Goal: Task Accomplishment & Management: Use online tool/utility

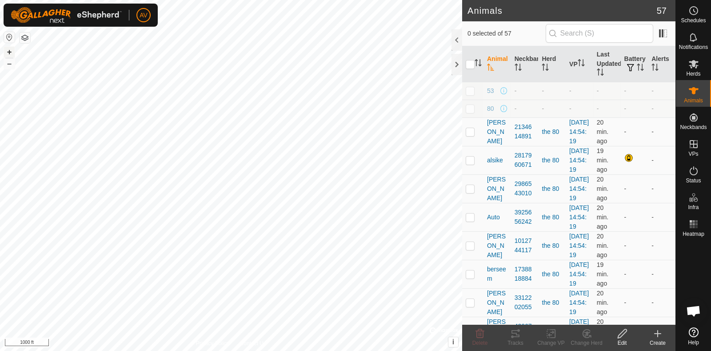
click at [11, 53] on button "+" at bounding box center [9, 52] width 11 height 11
click at [12, 53] on button "+" at bounding box center [9, 52] width 11 height 11
checkbox input "true"
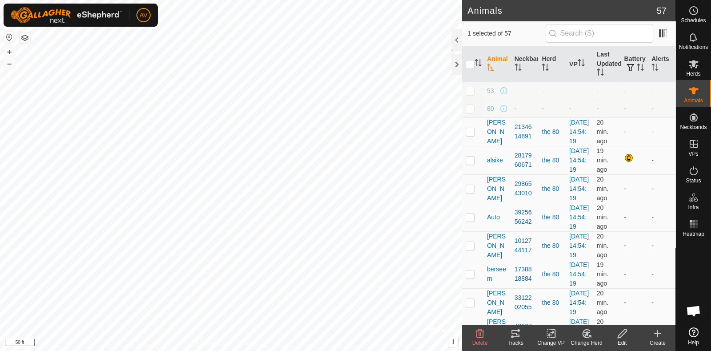
click at [520, 334] on icon at bounding box center [515, 333] width 11 height 11
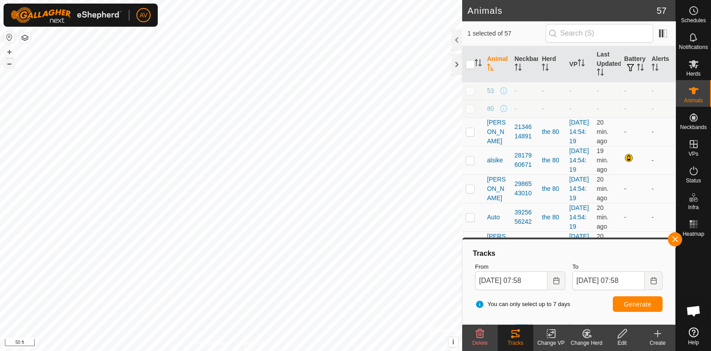
click at [4, 64] on button "–" at bounding box center [9, 63] width 11 height 11
checkbox input "true"
checkbox input "false"
click at [515, 334] on icon at bounding box center [515, 333] width 11 height 11
click at [622, 301] on button "Generate" at bounding box center [638, 304] width 50 height 16
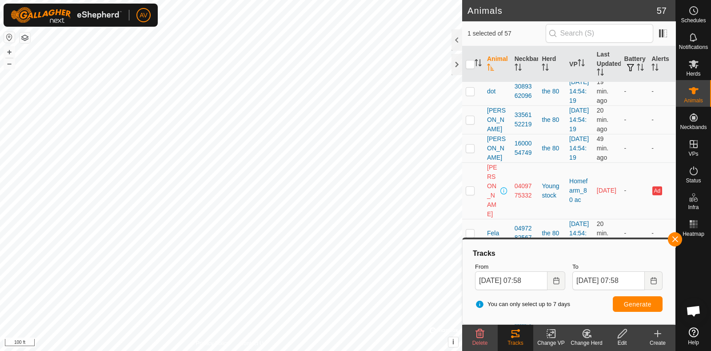
scroll to position [449, 0]
click at [473, 38] on p-checkbox at bounding box center [470, 34] width 9 height 7
checkbox input "true"
click at [471, 65] on input "checkbox" at bounding box center [470, 64] width 9 height 9
checkbox input "true"
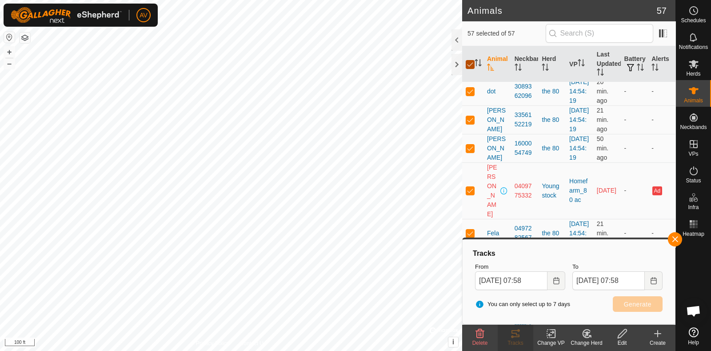
checkbox input "true"
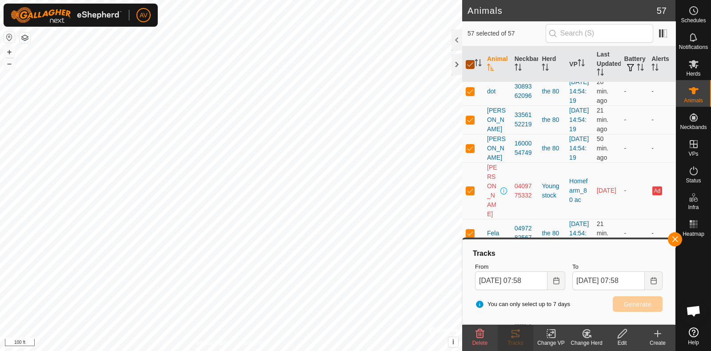
checkbox input "true"
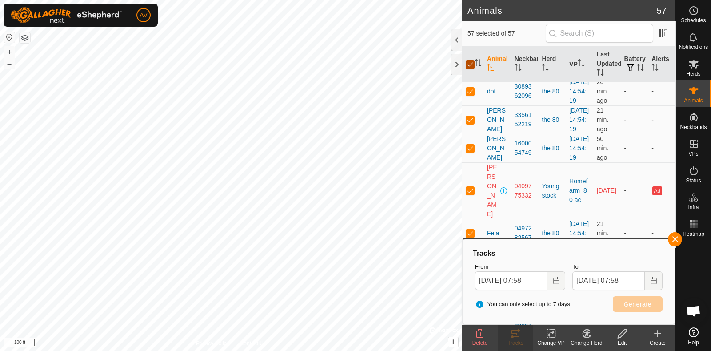
checkbox input "true"
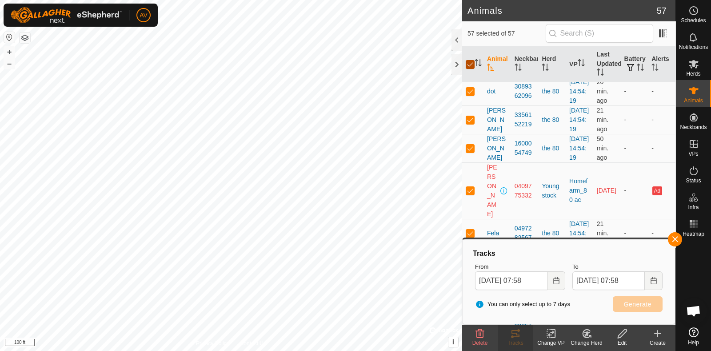
checkbox input "true"
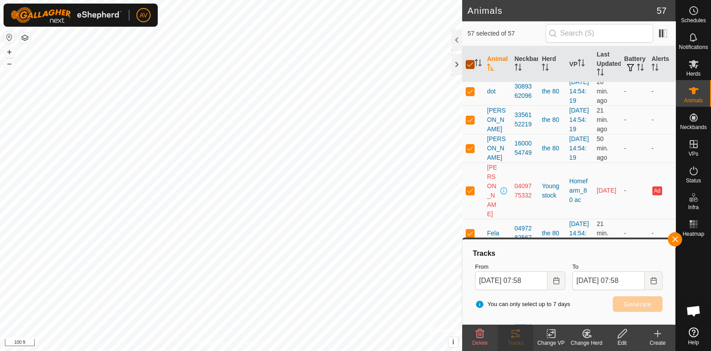
checkbox input "true"
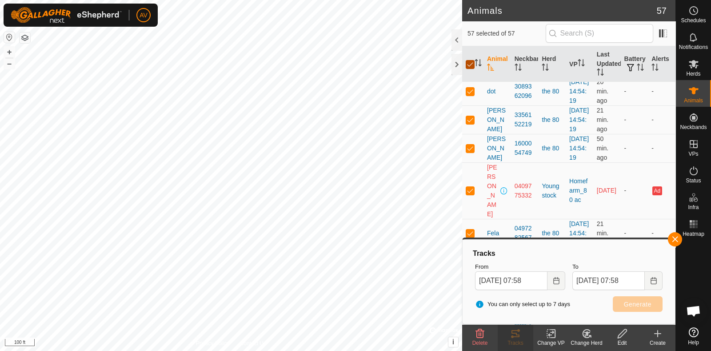
checkbox input "true"
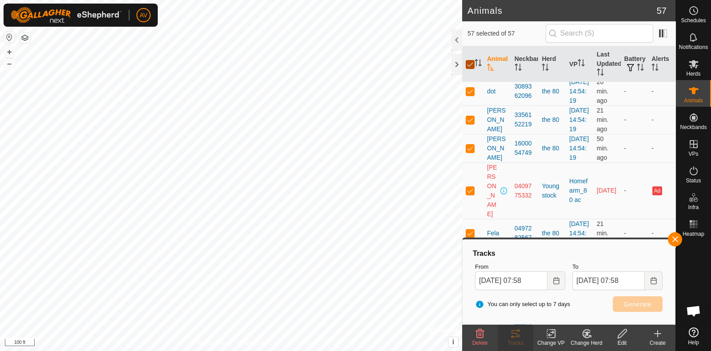
checkbox input "true"
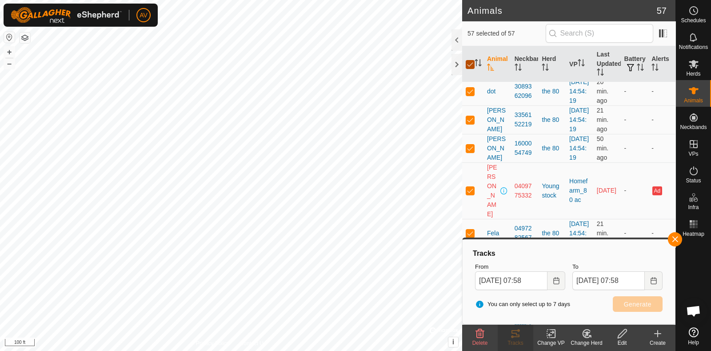
checkbox input "true"
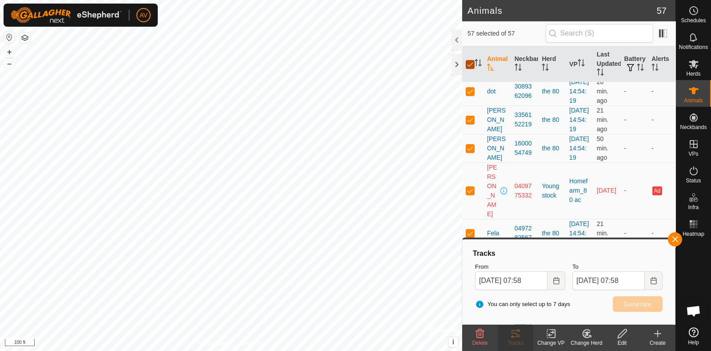
checkbox input "true"
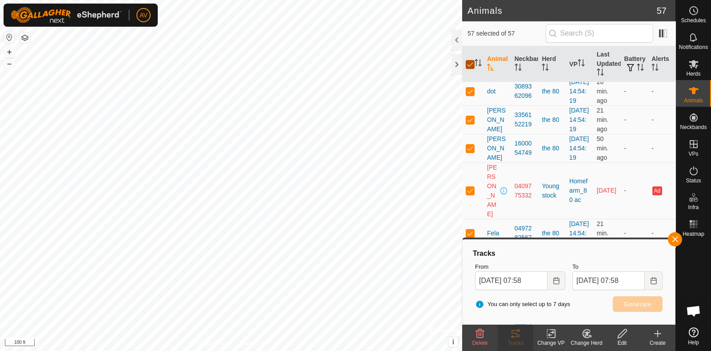
checkbox input "true"
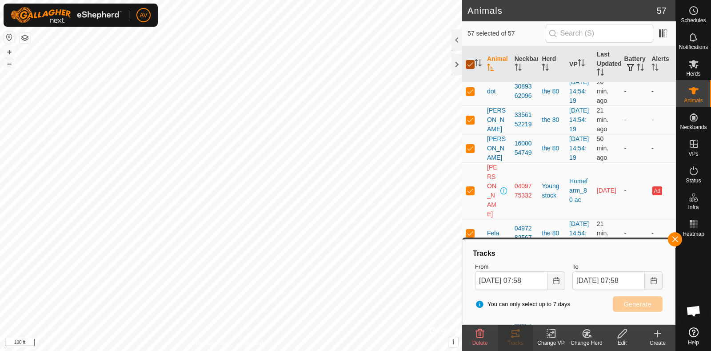
checkbox input "true"
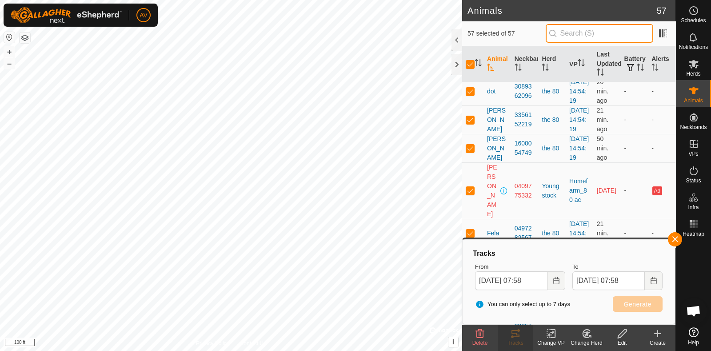
click at [566, 32] on input "text" at bounding box center [600, 33] width 108 height 19
click at [470, 66] on input "checkbox" at bounding box center [470, 64] width 9 height 9
checkbox input "false"
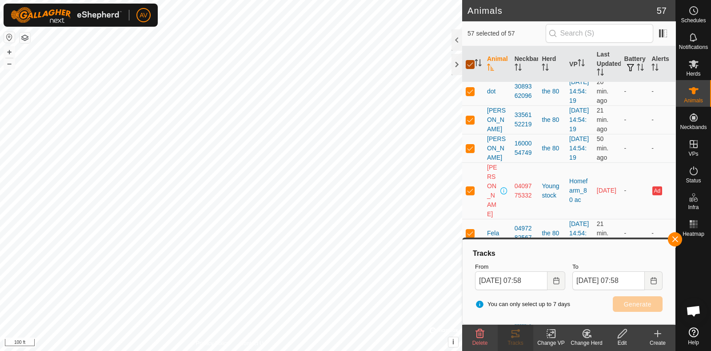
checkbox input "false"
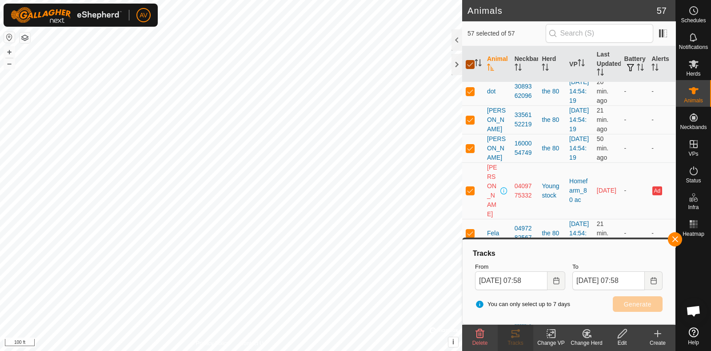
checkbox input "false"
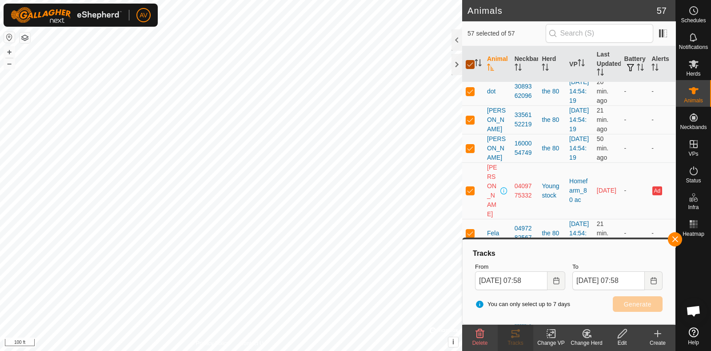
checkbox input "false"
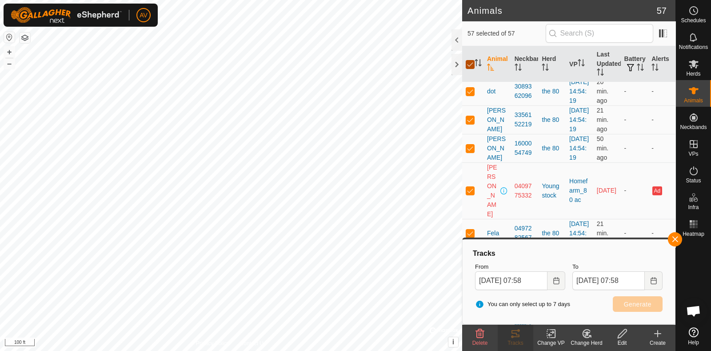
checkbox input "false"
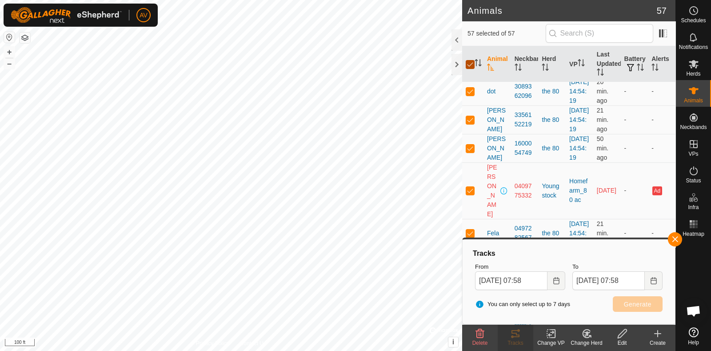
checkbox input "false"
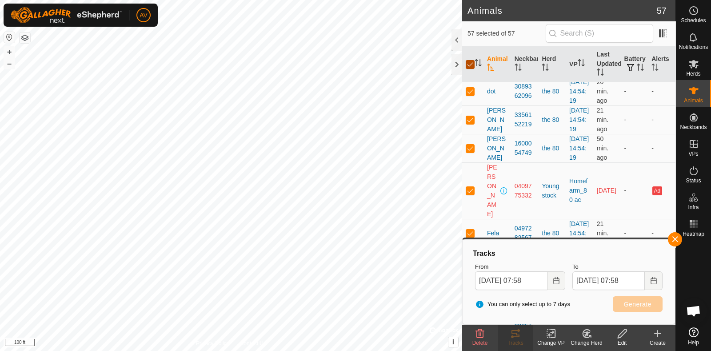
checkbox input "false"
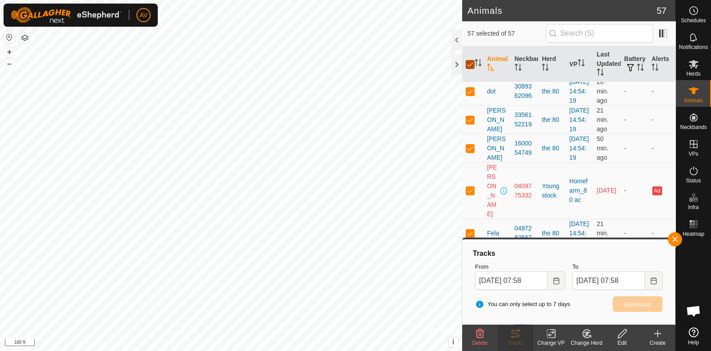
checkbox input "false"
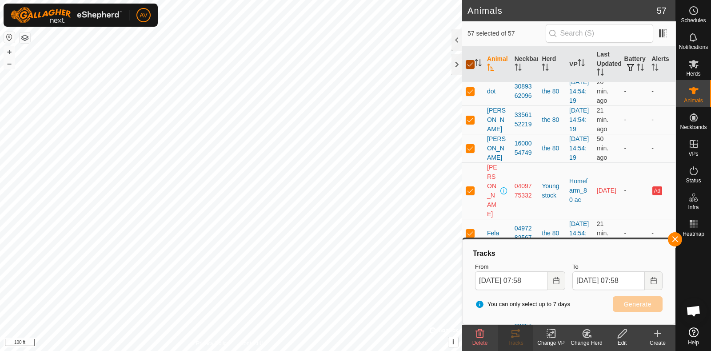
checkbox input "false"
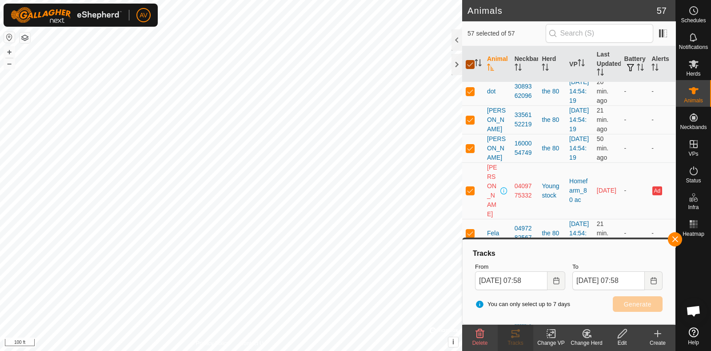
checkbox input "false"
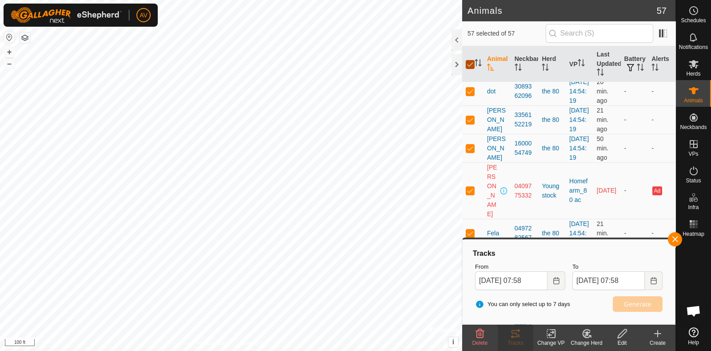
checkbox input "false"
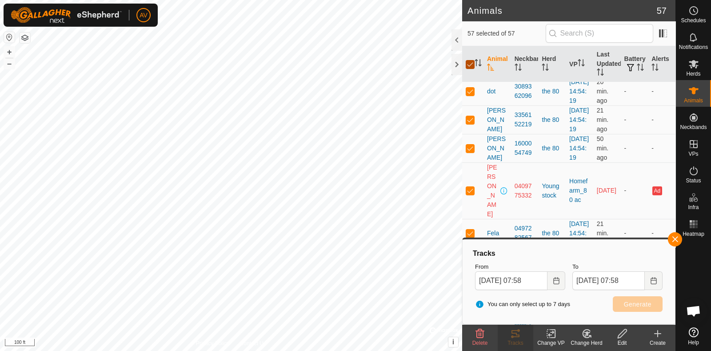
checkbox input "false"
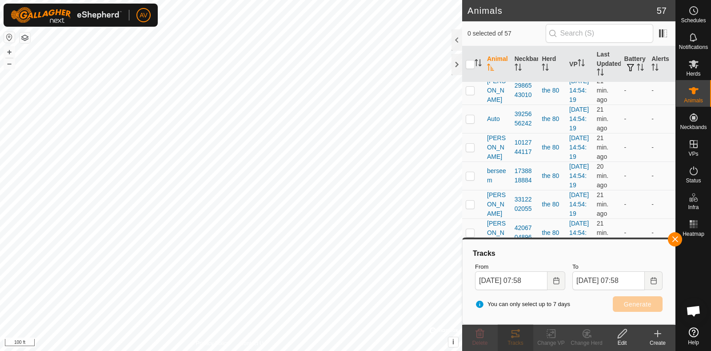
scroll to position [0, 0]
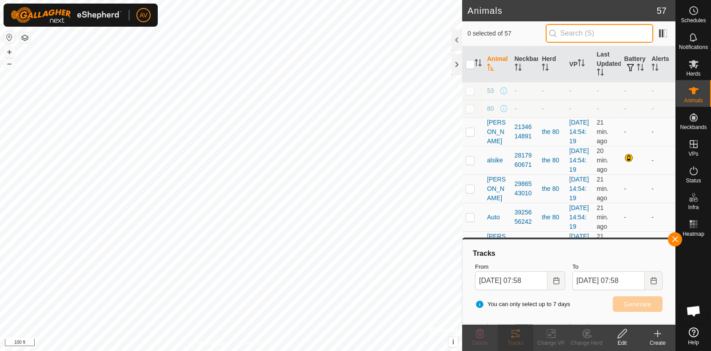
click at [587, 34] on input "text" at bounding box center [600, 33] width 108 height 19
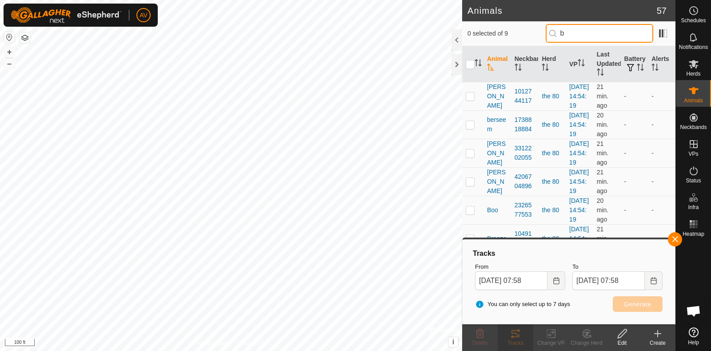
type input "b"
click at [470, 68] on input "checkbox" at bounding box center [470, 64] width 9 height 9
checkbox input "true"
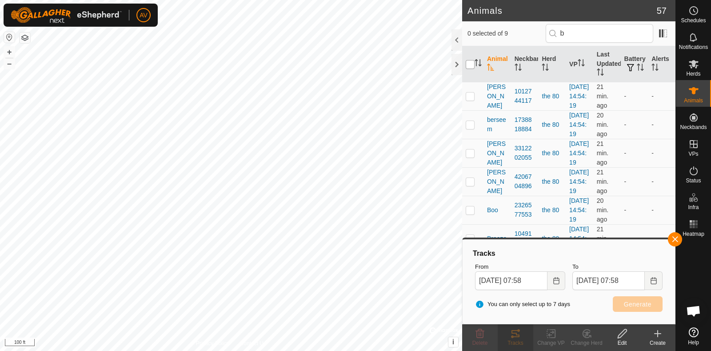
checkbox input "true"
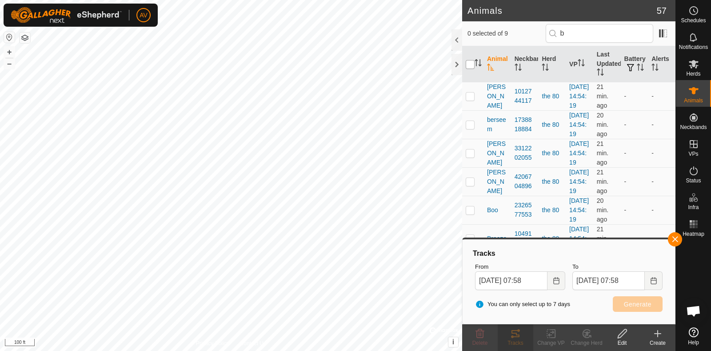
checkbox input "true"
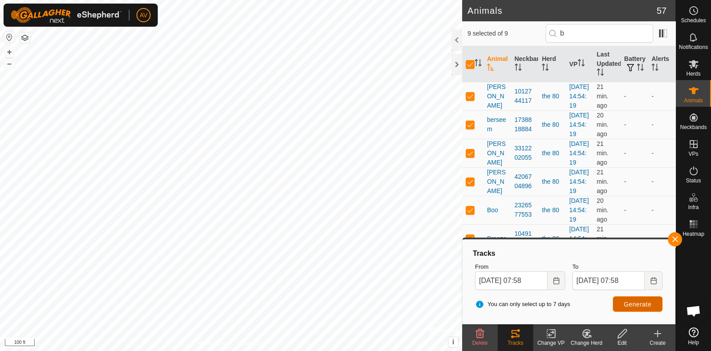
click at [637, 308] on button "Generate" at bounding box center [638, 304] width 50 height 16
click at [556, 279] on icon "Choose Date" at bounding box center [556, 280] width 7 height 7
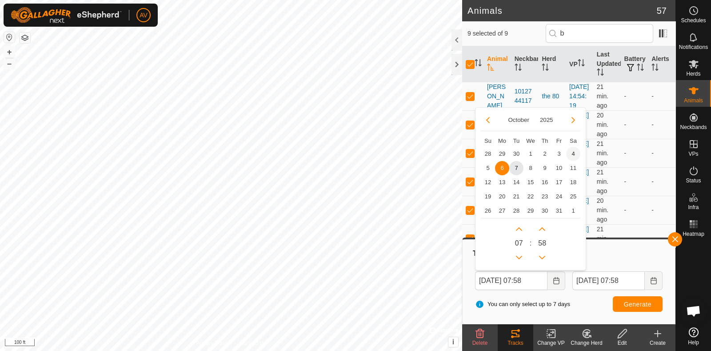
click at [568, 151] on span "4" at bounding box center [574, 154] width 14 height 14
type input "[DATE] 07:58"
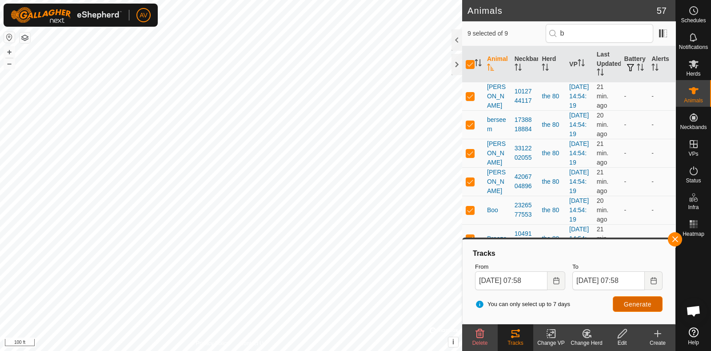
click at [636, 297] on button "Generate" at bounding box center [638, 304] width 50 height 16
click at [11, 68] on button "–" at bounding box center [9, 63] width 11 height 11
click at [9, 62] on button "–" at bounding box center [9, 63] width 11 height 11
click at [694, 230] on es-heatmap-svg-icon at bounding box center [694, 224] width 16 height 14
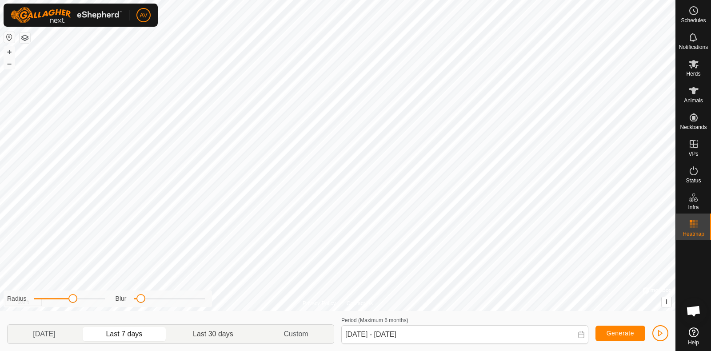
click at [224, 334] on p-togglebutton "Last 30 days" at bounding box center [213, 334] width 91 height 19
type input "[DATE] - [DATE]"
click at [660, 330] on span "button" at bounding box center [660, 333] width 7 height 7
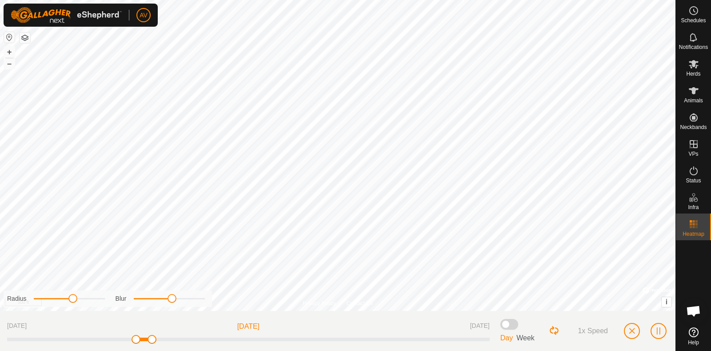
drag, startPoint x: 142, startPoint y: 299, endPoint x: 173, endPoint y: 305, distance: 30.8
click at [173, 305] on div "Radius Blur" at bounding box center [108, 298] width 209 height 16
drag, startPoint x: 74, startPoint y: 298, endPoint x: 56, endPoint y: 299, distance: 17.8
click at [56, 299] on span at bounding box center [57, 298] width 9 height 9
